Goal: Task Accomplishment & Management: Manage account settings

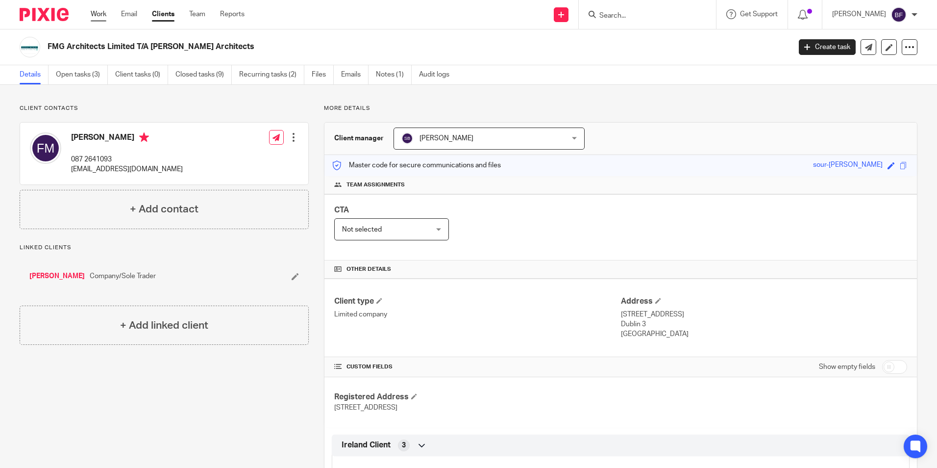
click at [98, 16] on link "Work" at bounding box center [99, 14] width 16 height 10
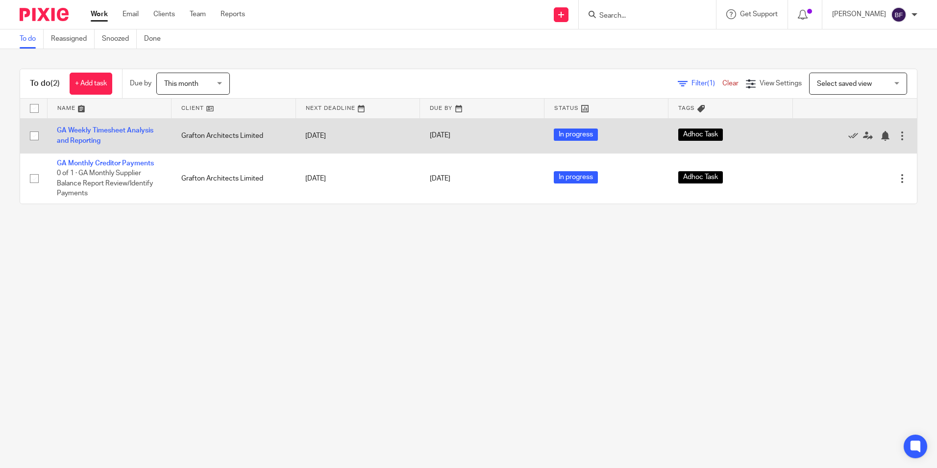
click at [99, 136] on td "GA Weekly Timesheet Analysis and Reporting" at bounding box center [109, 135] width 124 height 35
click at [92, 131] on link "GA Weekly Timesheet Analysis and Reporting" at bounding box center [105, 135] width 97 height 17
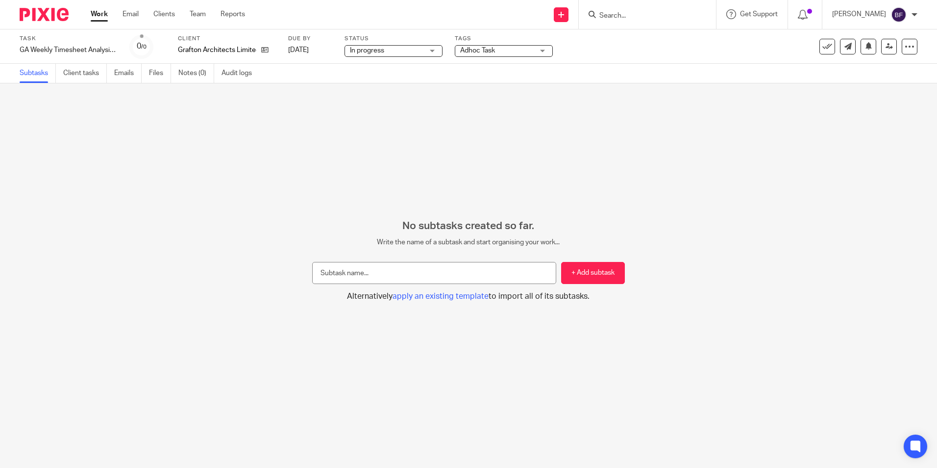
click at [432, 49] on div "In progress In progress" at bounding box center [394, 51] width 98 height 12
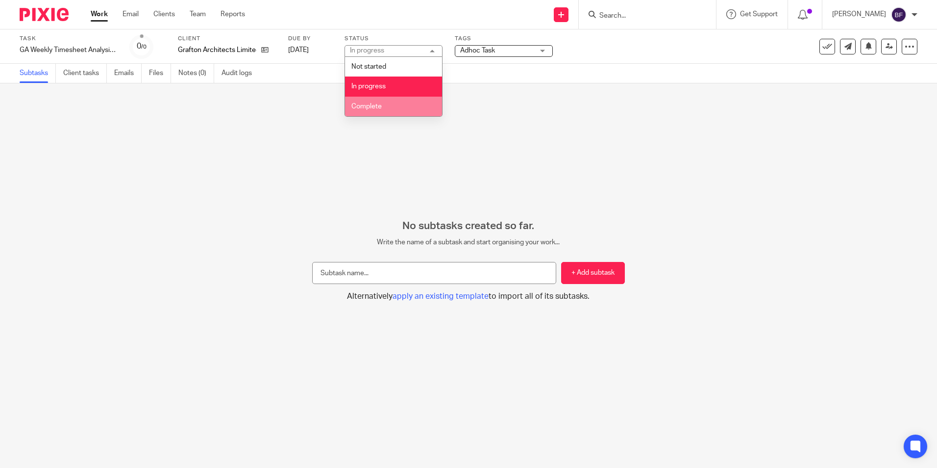
click at [390, 102] on li "Complete" at bounding box center [393, 107] width 97 height 20
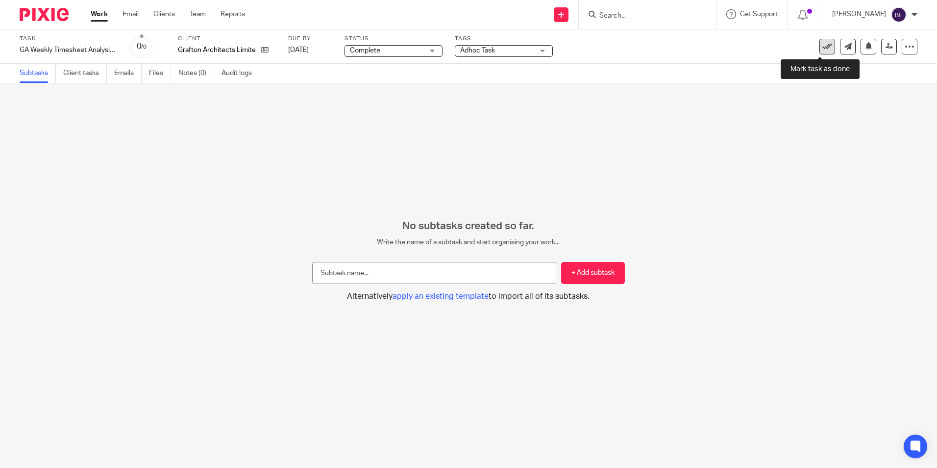
click at [822, 45] on icon at bounding box center [827, 47] width 10 height 10
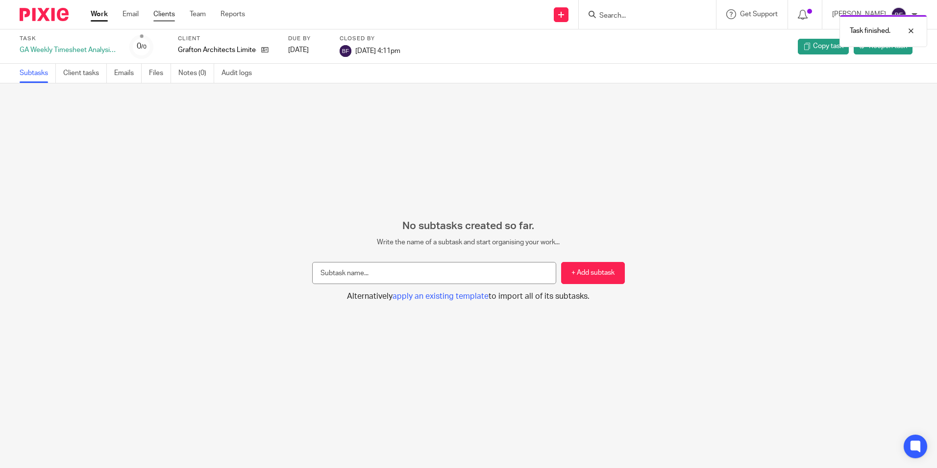
click at [172, 17] on link "Clients" at bounding box center [164, 14] width 22 height 10
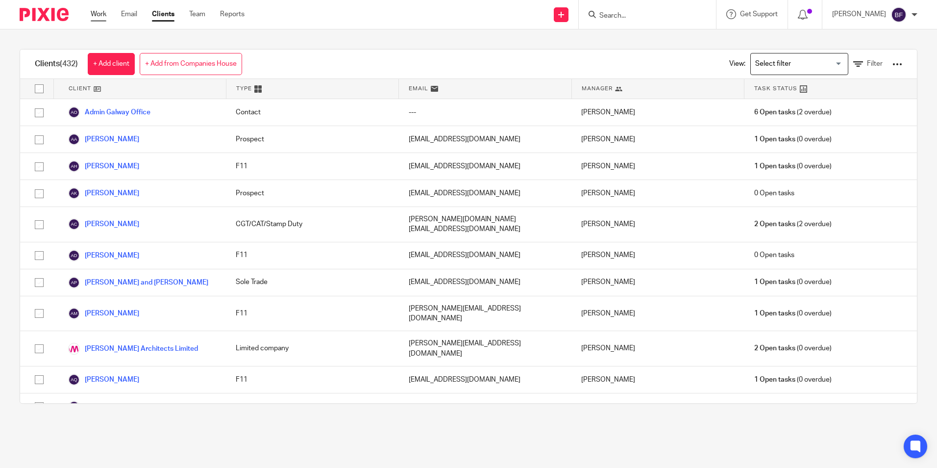
click at [101, 13] on link "Work" at bounding box center [99, 14] width 16 height 10
